Goal: Information Seeking & Learning: Understand process/instructions

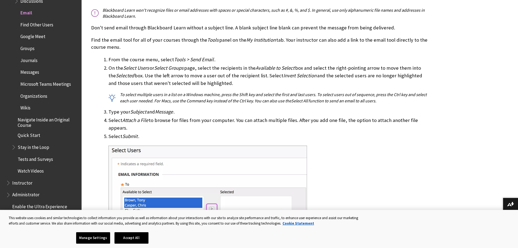
scroll to position [408, 0]
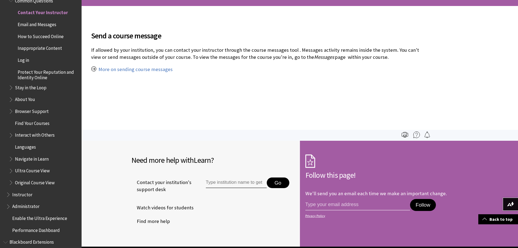
scroll to position [105, 0]
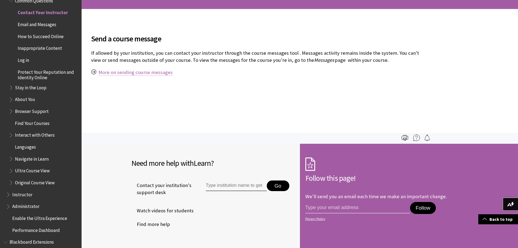
click at [149, 71] on link "More on sending course messages" at bounding box center [135, 72] width 74 height 7
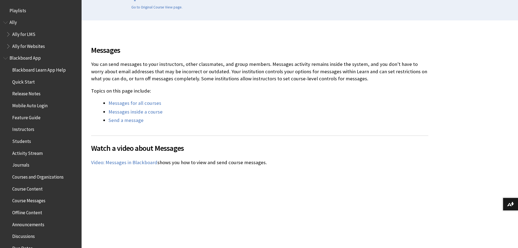
scroll to position [801, 0]
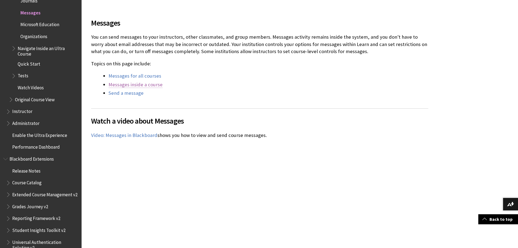
click at [121, 84] on link "Messages inside a course" at bounding box center [136, 84] width 54 height 7
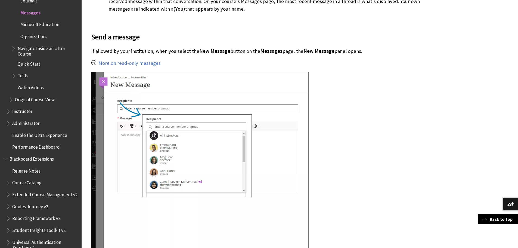
scroll to position [1183, 0]
